Goal: Task Accomplishment & Management: Manage account settings

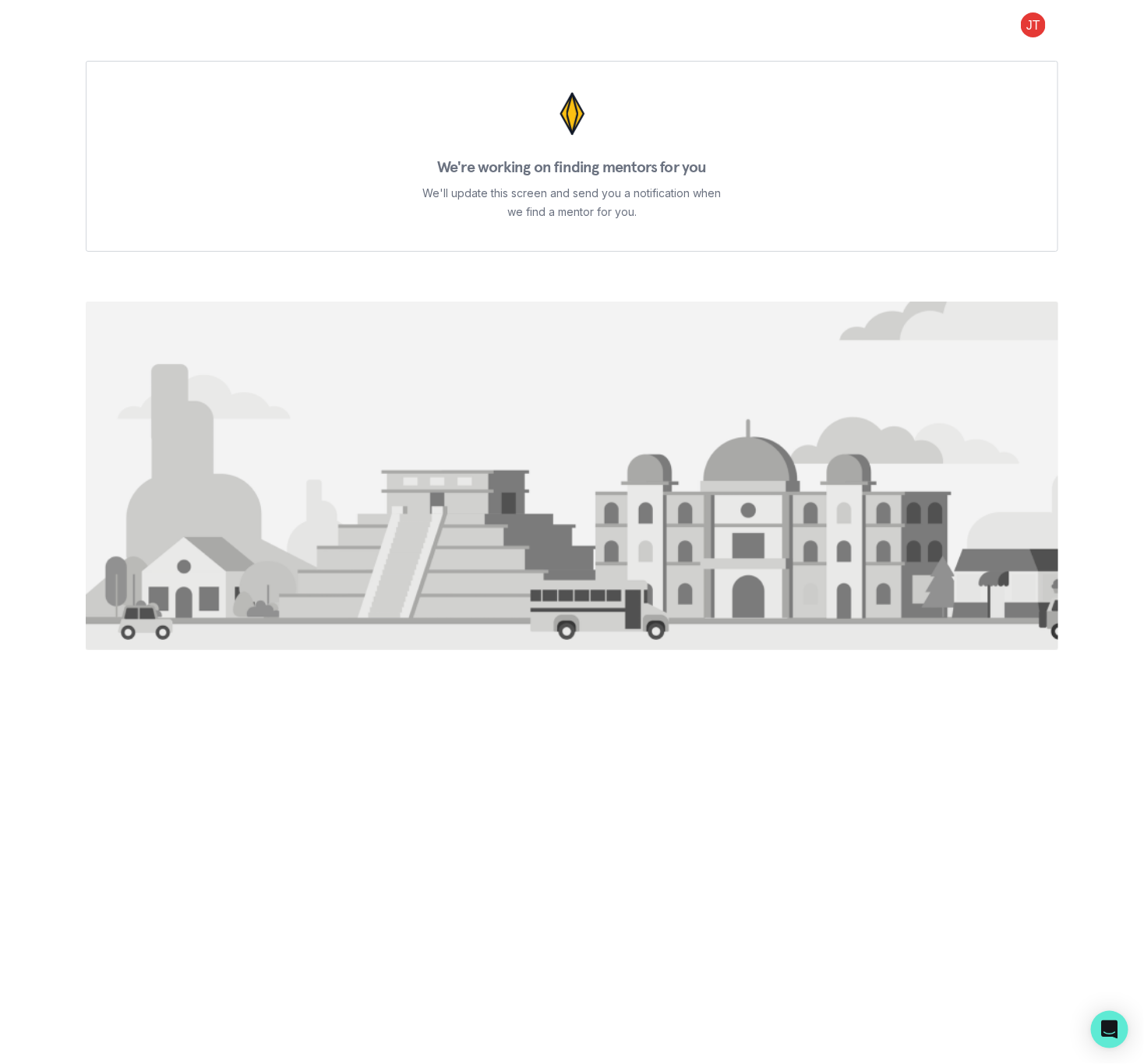
click at [1034, 36] on button at bounding box center [1033, 24] width 50 height 25
click at [964, 69] on button "Log out" at bounding box center [970, 65] width 173 height 28
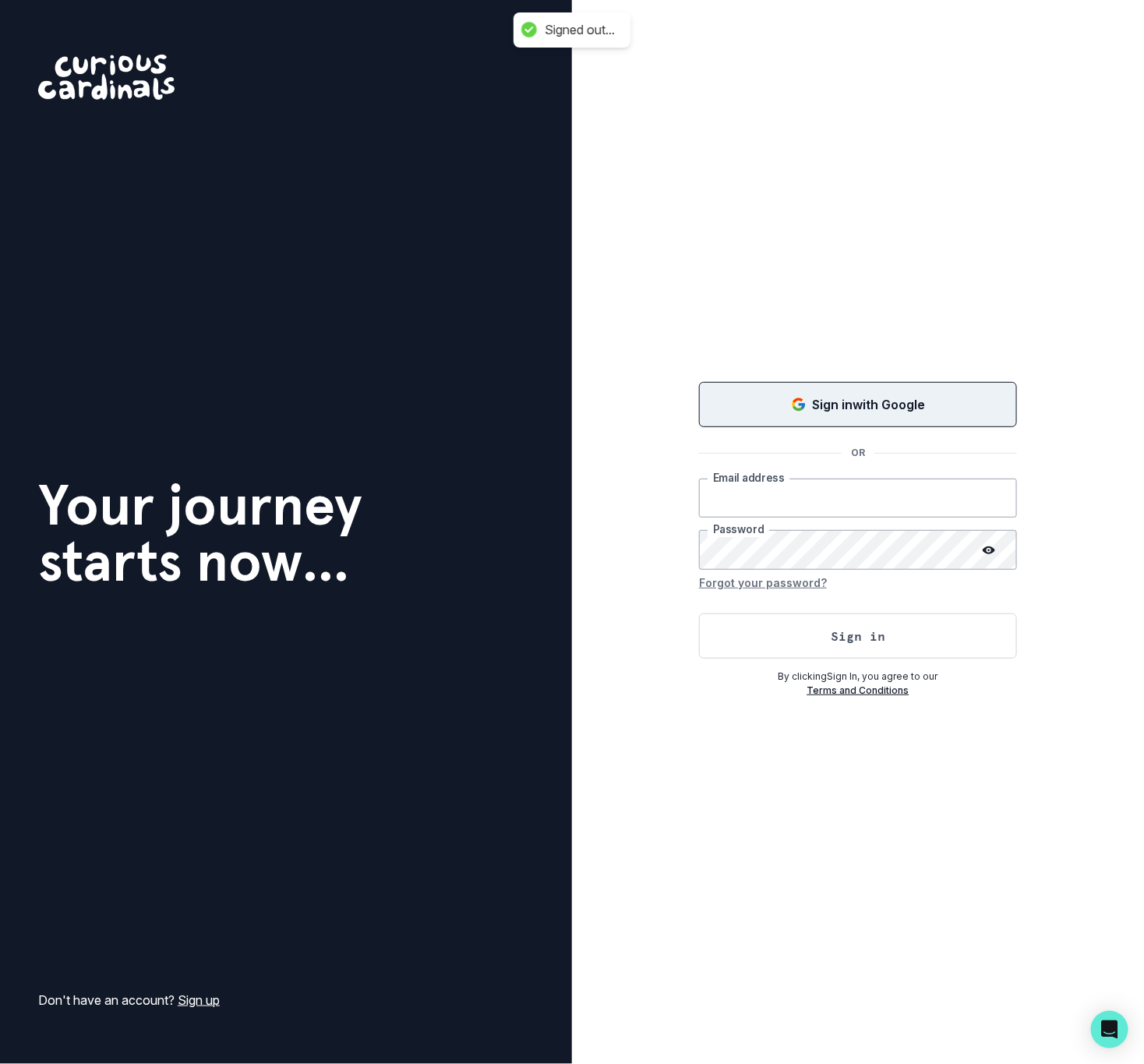
type input "[EMAIL_ADDRESS][DOMAIN_NAME]"
click at [798, 416] on button "Sign in with Google" at bounding box center [858, 404] width 318 height 46
